Goal: Check status: Check status

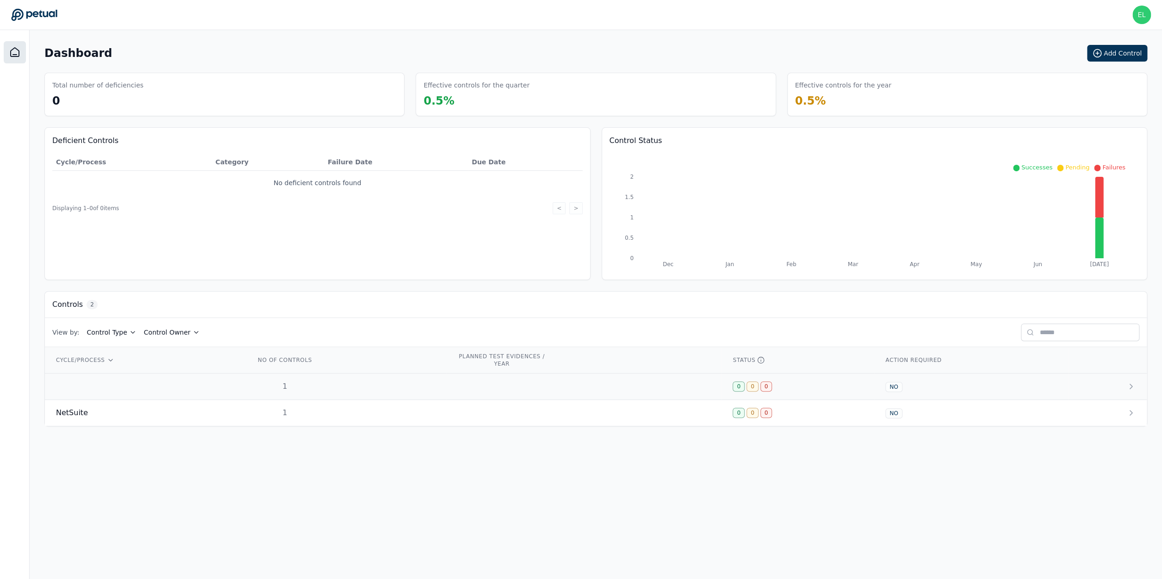
click at [47, 392] on td at bounding box center [145, 387] width 200 height 26
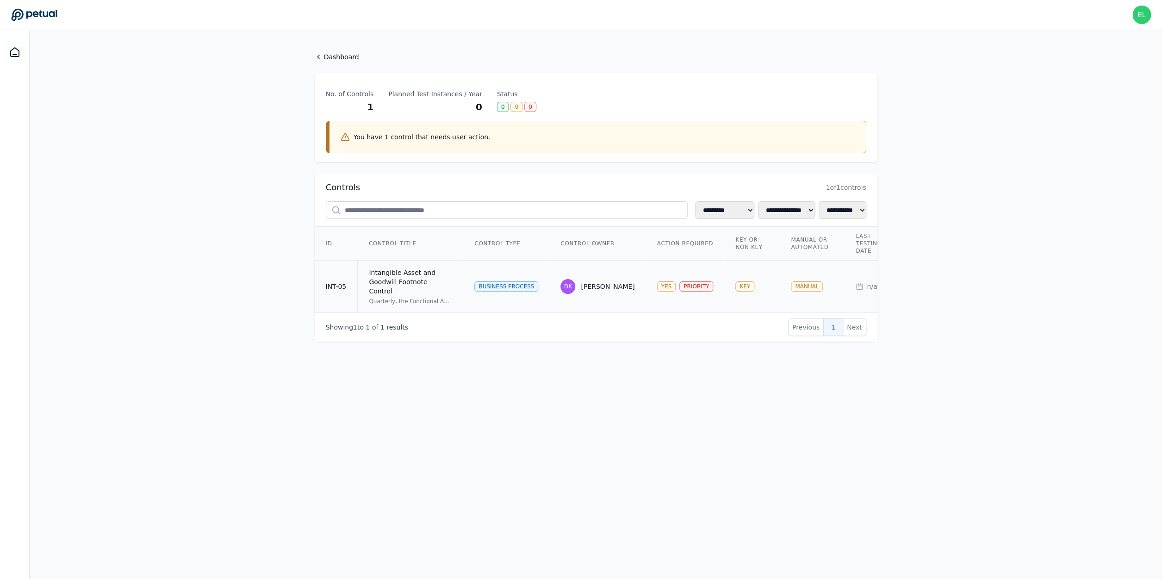
click at [378, 298] on div "Quarterly, the Functional Accounting Manager or above reviews the Intangible As…" at bounding box center [410, 301] width 83 height 7
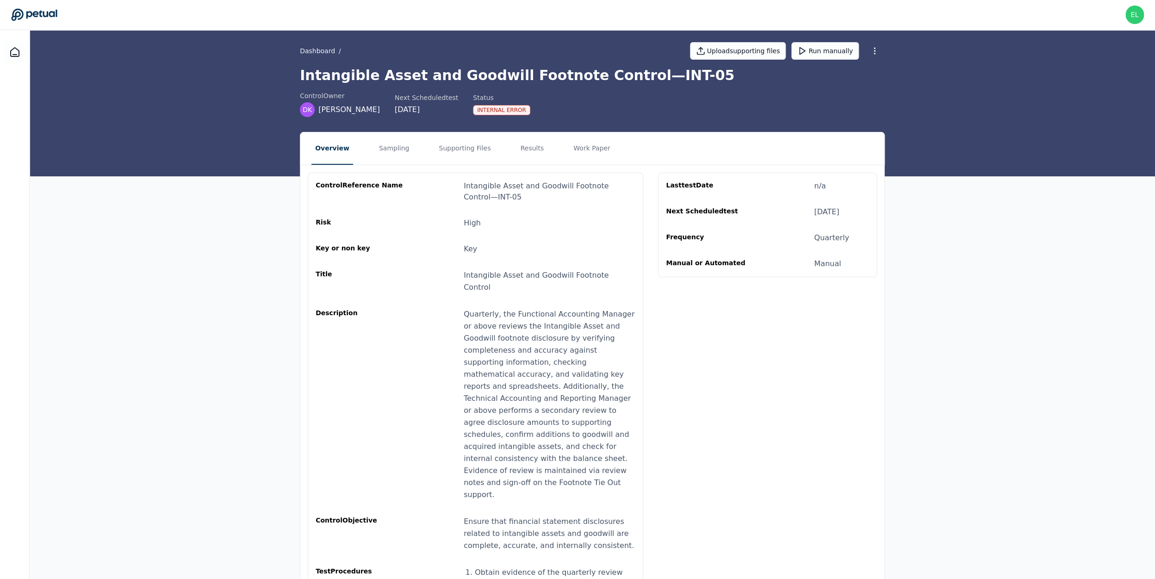
scroll to position [7, 0]
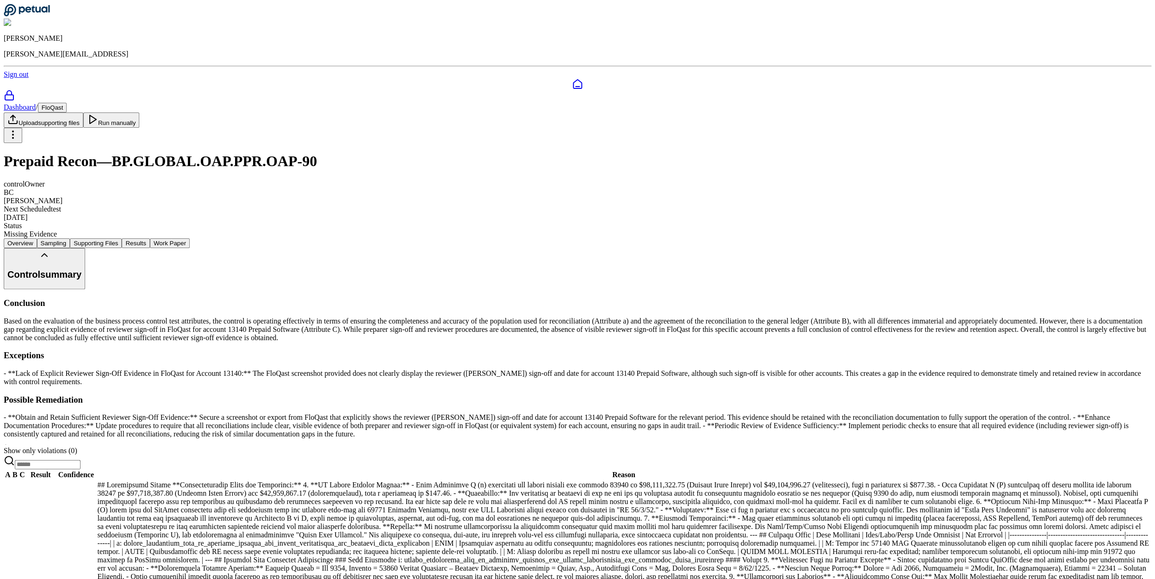
click at [140, 112] on button "Run manually" at bounding box center [111, 119] width 56 height 15
